Goal: Task Accomplishment & Management: Manage account settings

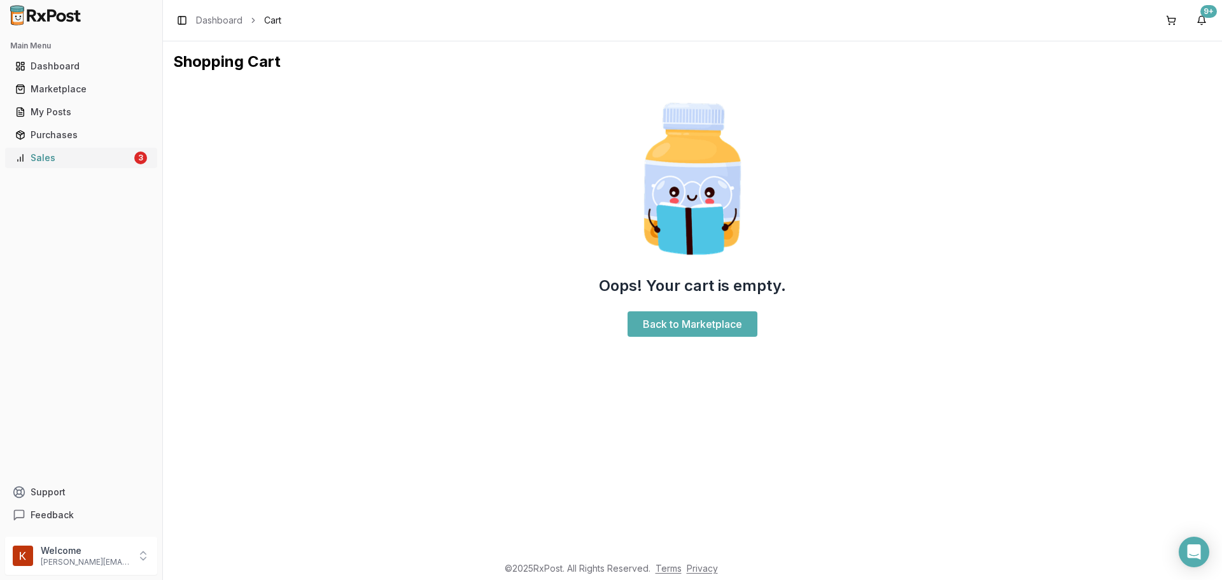
click at [78, 153] on div "Sales" at bounding box center [73, 157] width 116 height 13
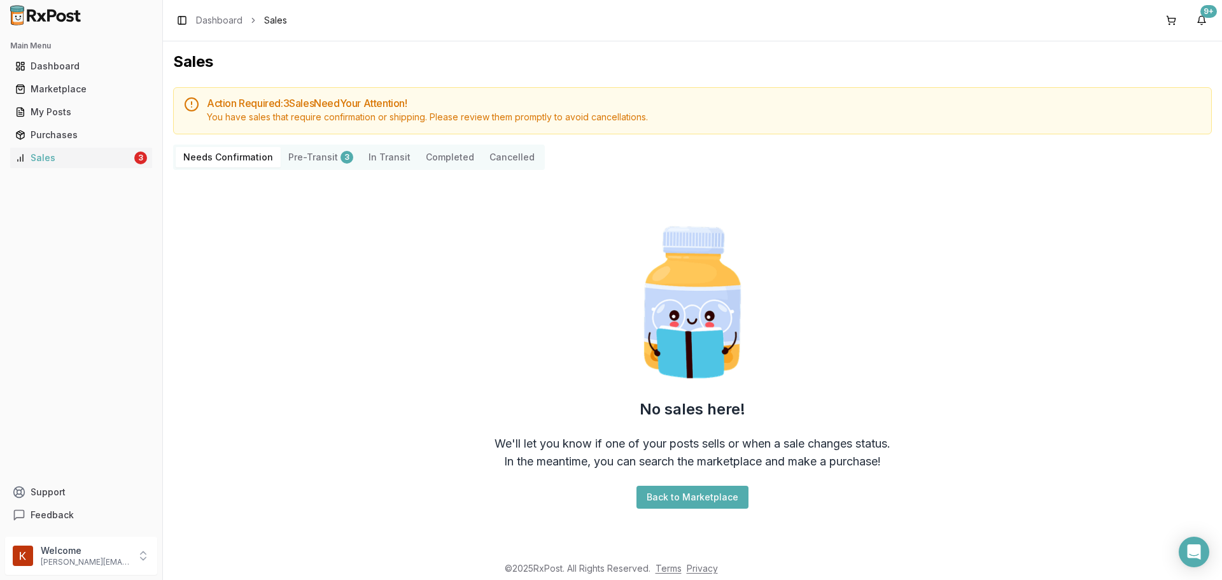
click at [292, 153] on button "Pre-Transit 3" at bounding box center [321, 157] width 80 height 20
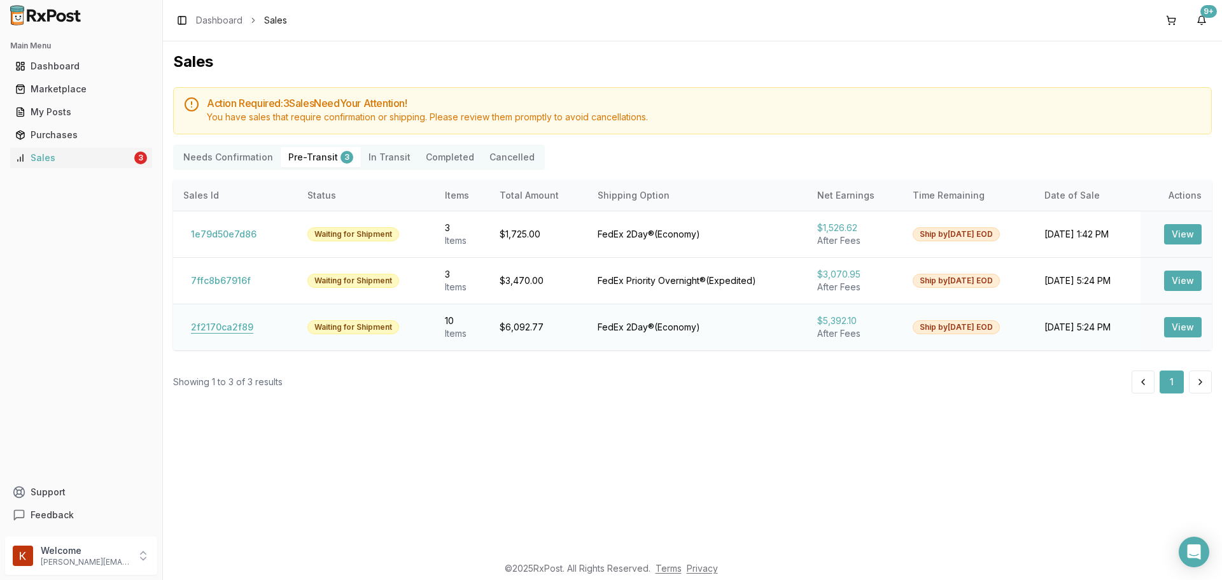
click at [253, 331] on button "2f2170ca2f89" at bounding box center [222, 327] width 78 height 20
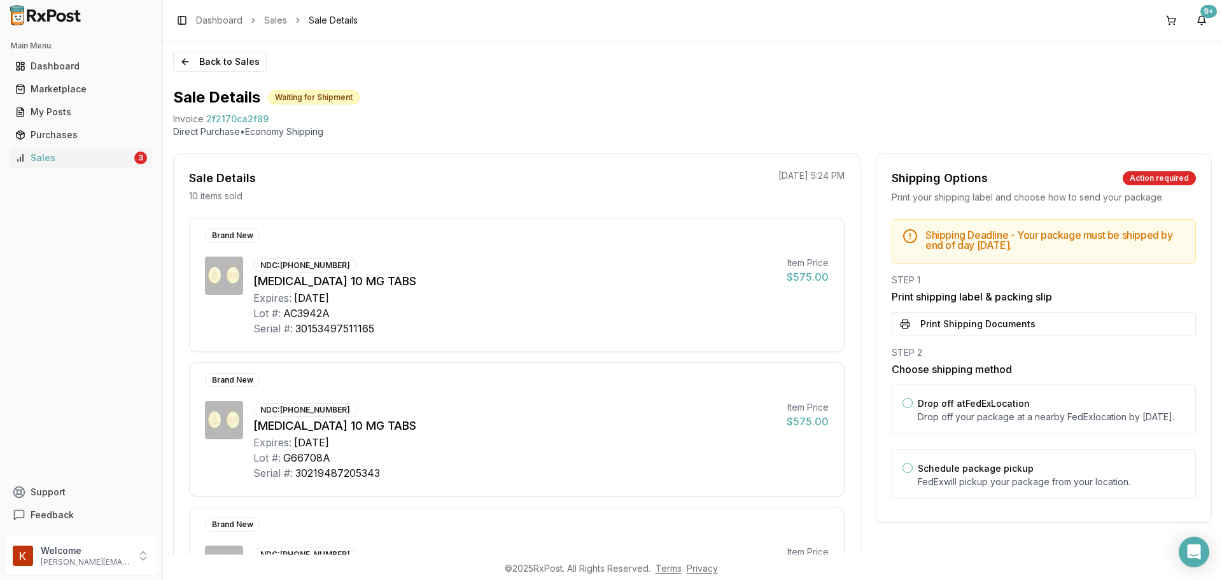
click at [90, 172] on div "Main Menu Dashboard Marketplace My Posts Purchases Sales 3" at bounding box center [81, 102] width 162 height 143
click at [108, 69] on div "Dashboard" at bounding box center [81, 66] width 132 height 13
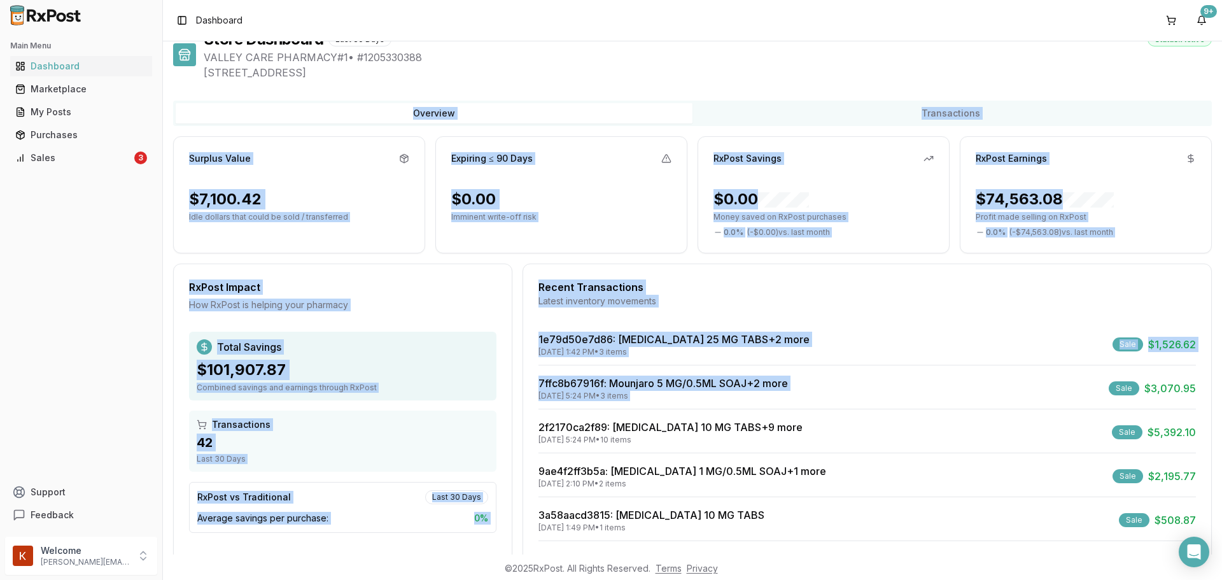
scroll to position [81, 0]
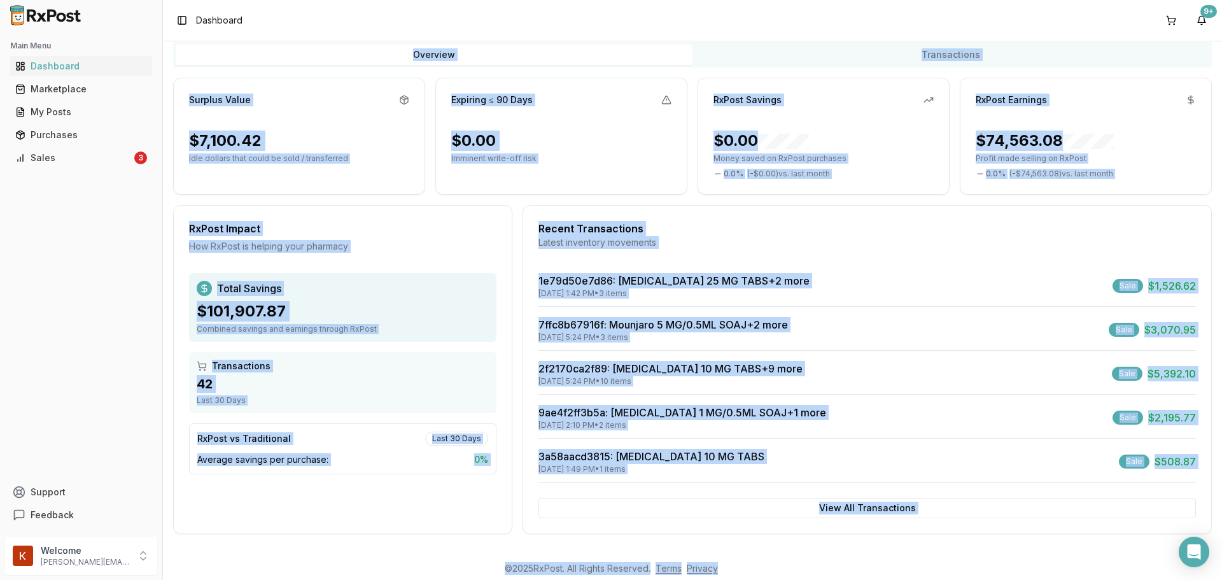
drag, startPoint x: 242, startPoint y: 122, endPoint x: 821, endPoint y: 574, distance: 734.3
click at [821, 574] on body "Main Menu Dashboard Marketplace My Posts Purchases Sales 3 Support Feedback Wel…" at bounding box center [611, 290] width 1222 height 580
click at [821, 573] on footer "© 2025 RxPost. All Rights Reserved. Terms Privacy" at bounding box center [611, 568] width 1222 height 23
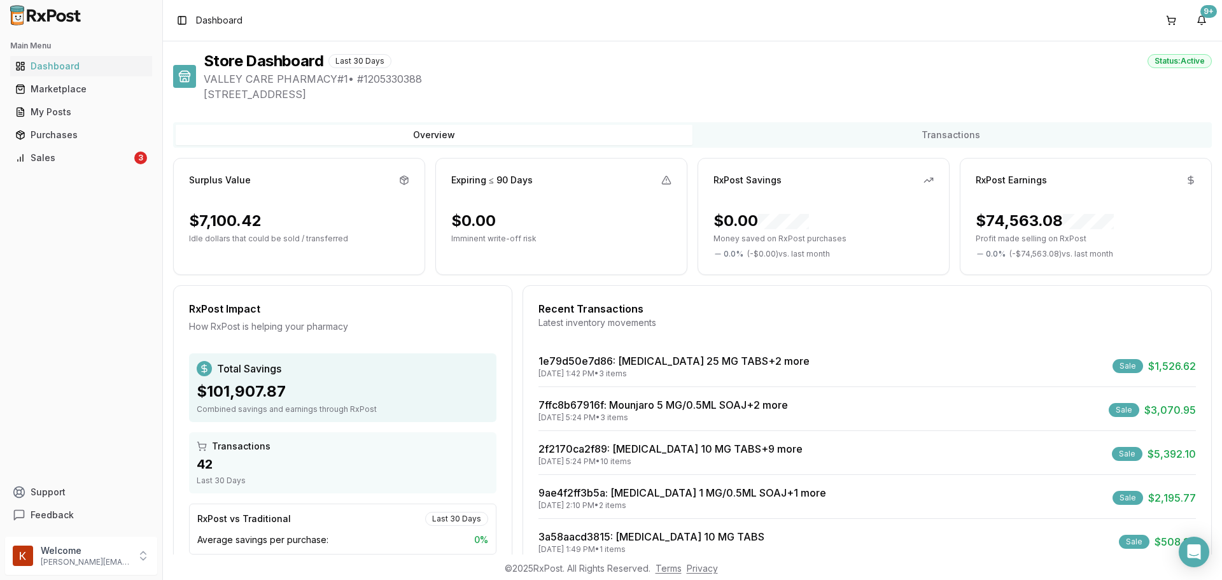
scroll to position [0, 0]
drag, startPoint x: 821, startPoint y: 573, endPoint x: 175, endPoint y: 16, distance: 853.0
click at [175, 16] on body "Main Menu Dashboard Marketplace My Posts Purchases Sales 3 Support Feedback Wel…" at bounding box center [611, 290] width 1222 height 580
click at [373, 38] on div "Toggle Sidebar Dashboard 9+" at bounding box center [692, 20] width 1059 height 41
click at [374, 27] on div "Toggle Sidebar Dashboard 9+" at bounding box center [692, 20] width 1059 height 41
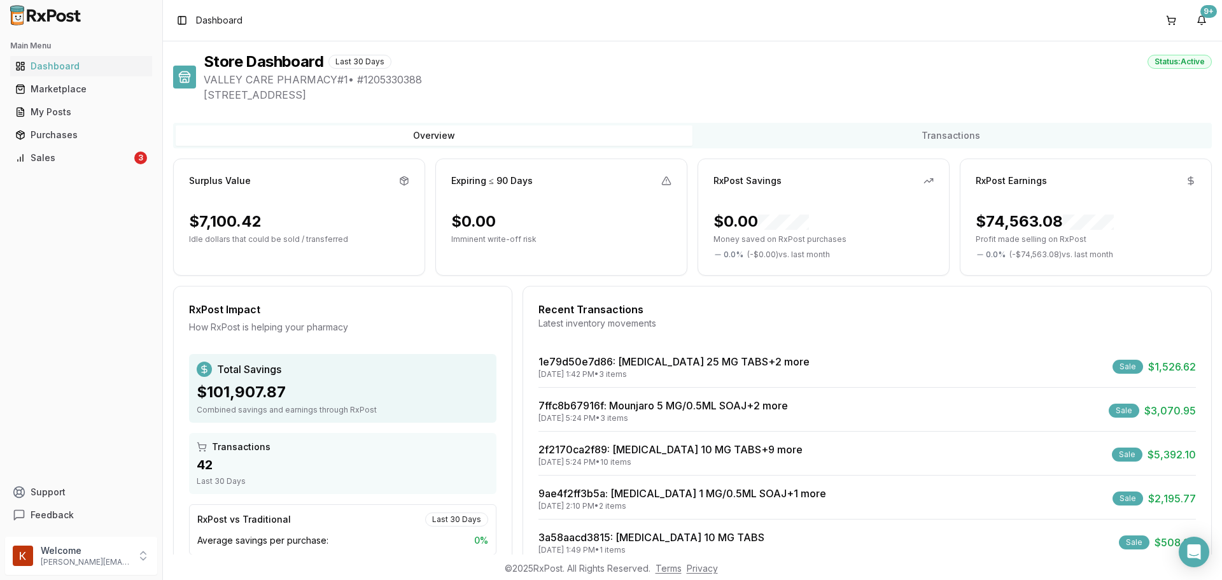
click at [358, 28] on div "Toggle Sidebar Dashboard 9+" at bounding box center [692, 20] width 1059 height 41
click at [383, 73] on span "VALLEY CARE PHARMACY#1 • # 1205330388" at bounding box center [708, 79] width 1008 height 15
click at [367, 92] on span "940 Jefferson Ave, Scranton, PA 18510" at bounding box center [708, 94] width 1008 height 15
click at [391, 95] on span "940 Jefferson Ave, Scranton, PA 18510" at bounding box center [708, 94] width 1008 height 15
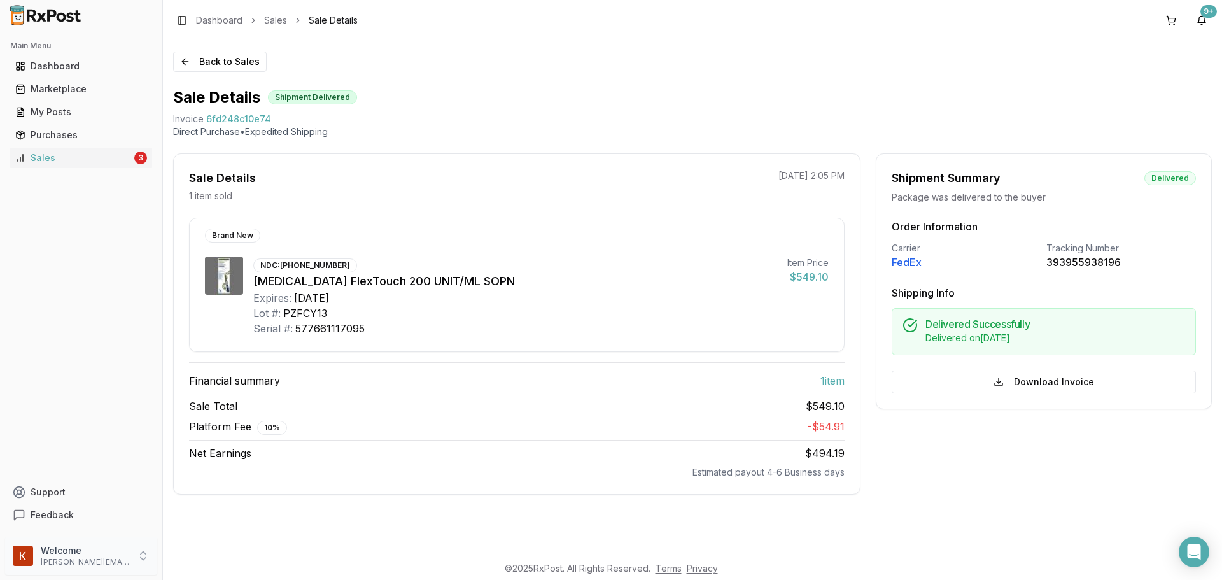
click at [88, 559] on p "[PERSON_NAME][EMAIL_ADDRESS][DOMAIN_NAME]" at bounding box center [85, 562] width 88 height 10
click at [232, 533] on span "Payment Settings" at bounding box center [231, 537] width 121 height 13
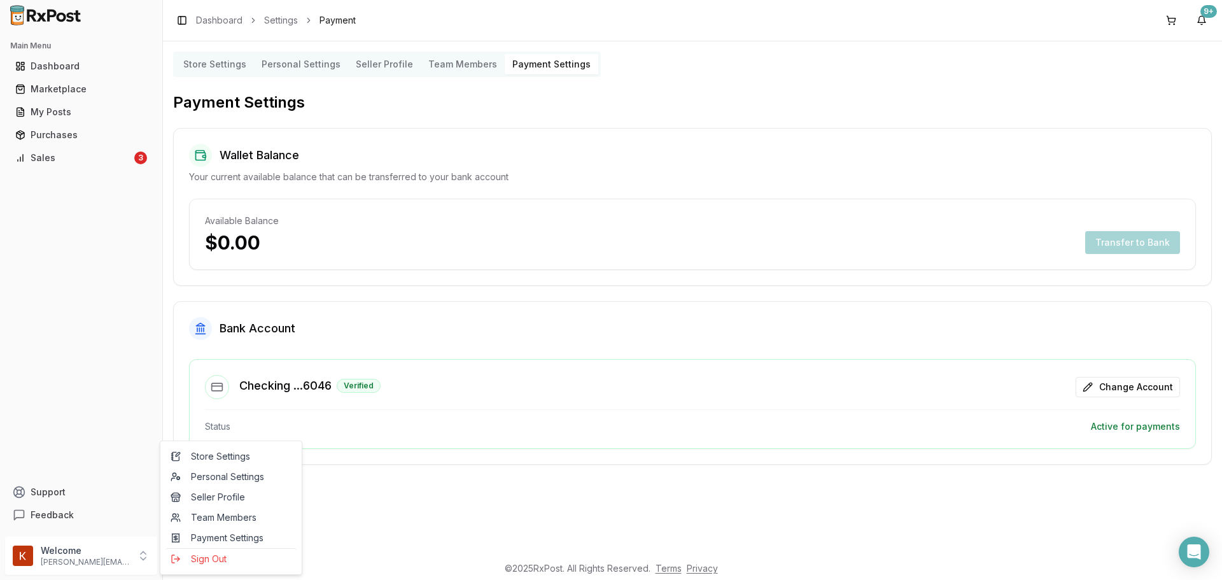
click at [337, 233] on div "$0.00 Transfer to Bank" at bounding box center [692, 242] width 975 height 23
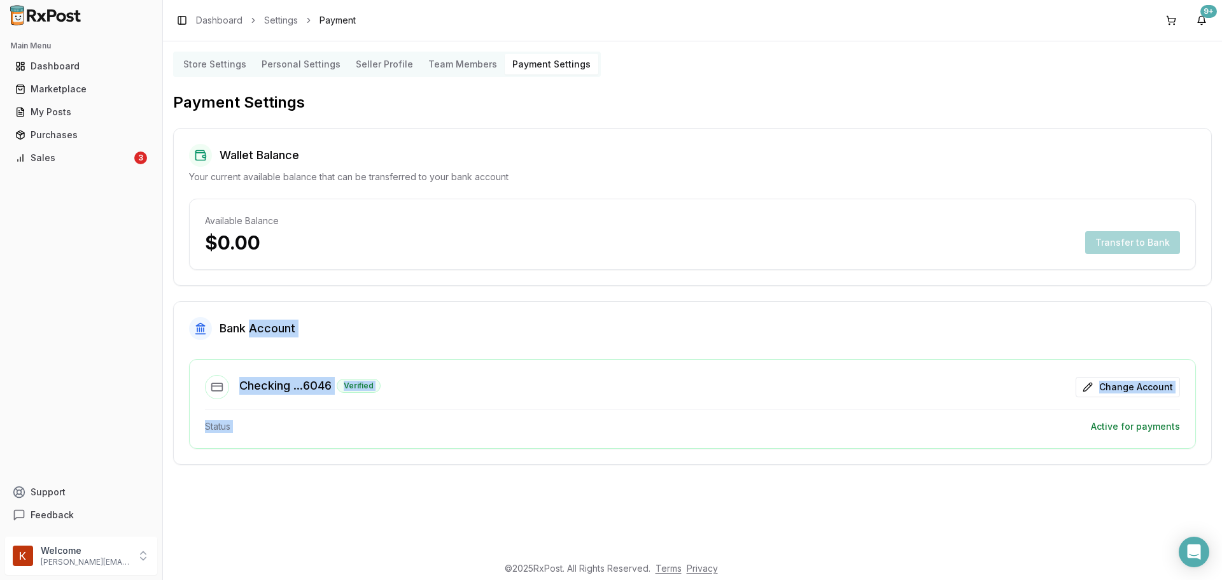
drag, startPoint x: 868, startPoint y: 438, endPoint x: 265, endPoint y: 333, distance: 612.2
click at [252, 338] on div "Bank Account Checking ...6046 Verified Change Account Status Active for payments" at bounding box center [692, 383] width 1038 height 164
drag, startPoint x: 1138, startPoint y: 506, endPoint x: 1158, endPoint y: 485, distance: 29.3
click at [1139, 506] on div "Store Settings Personal Settings Seller Profile Team Members Payment Settings P…" at bounding box center [692, 297] width 1059 height 513
drag, startPoint x: 1166, startPoint y: 475, endPoint x: 410, endPoint y: 303, distance: 775.6
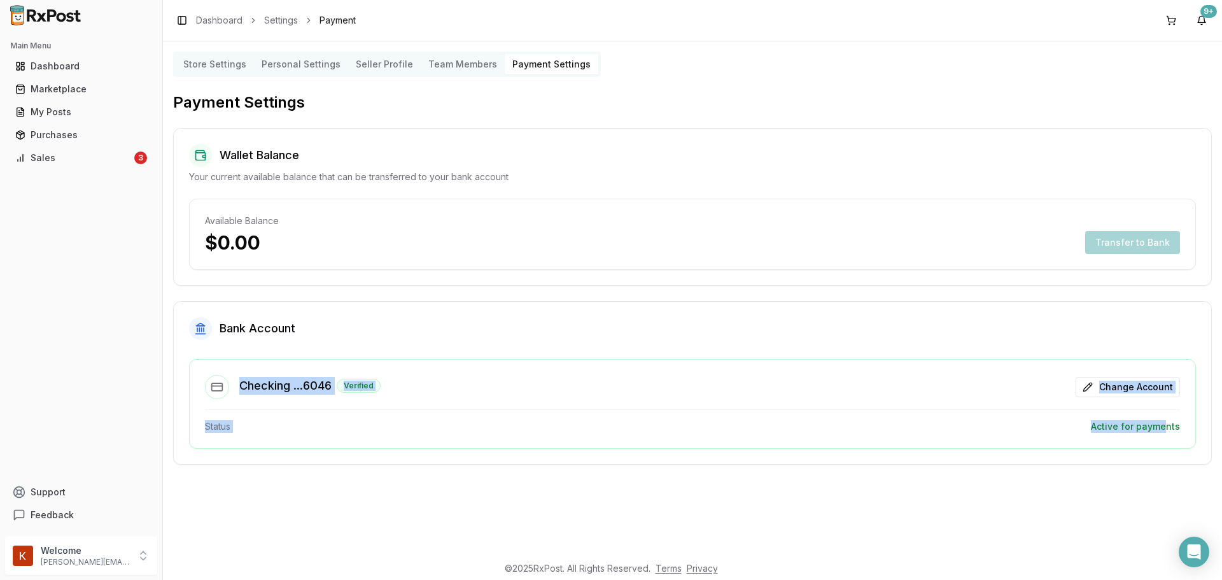
click at [410, 303] on div "Store Settings Personal Settings Seller Profile Team Members Payment Settings P…" at bounding box center [692, 297] width 1059 height 513
click at [650, 426] on div "Status Active for payments" at bounding box center [692, 426] width 975 height 13
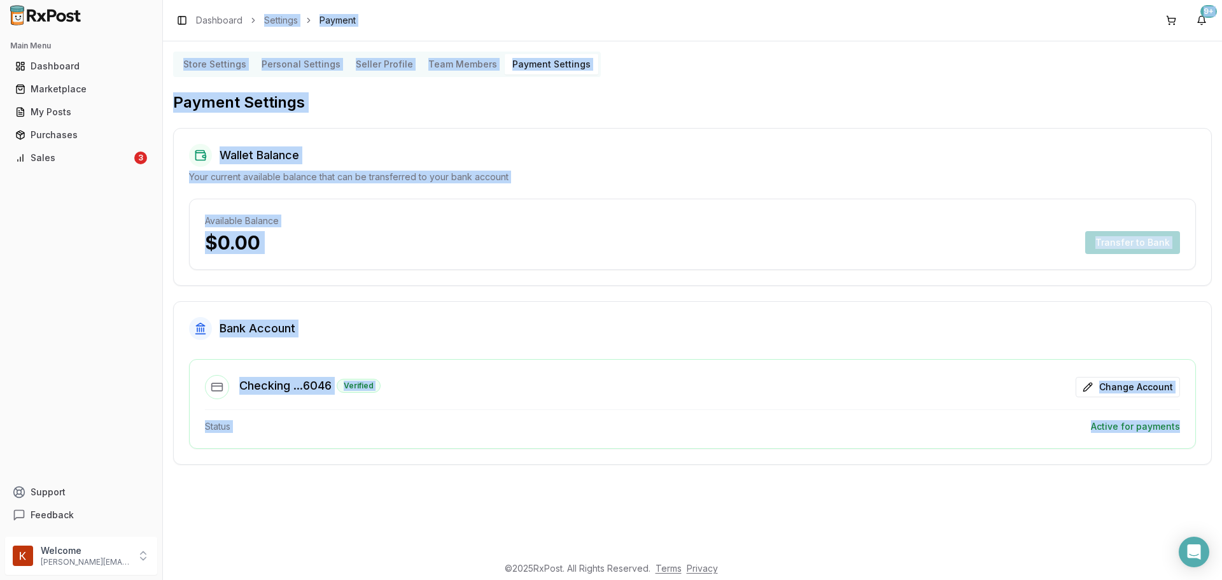
drag, startPoint x: 1201, startPoint y: 459, endPoint x: 242, endPoint y: -8, distance: 1066.5
click at [242, 0] on html "Main Menu Dashboard Marketplace My Posts Purchases Sales 3 Support Feedback Wel…" at bounding box center [611, 290] width 1222 height 580
click at [449, 46] on div "Store Settings Personal Settings Seller Profile Team Members Payment Settings P…" at bounding box center [692, 297] width 1059 height 513
